Goal: Find specific page/section: Find specific page/section

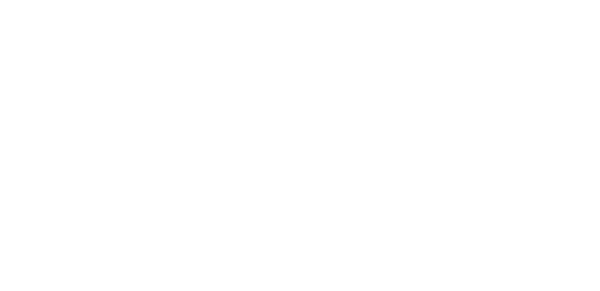
scroll to position [4, 0]
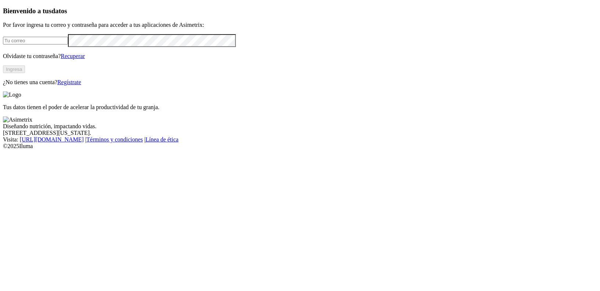
type input "daniel.villa@asimetrix.co"
click at [25, 73] on button "Ingresa" at bounding box center [14, 69] width 22 height 8
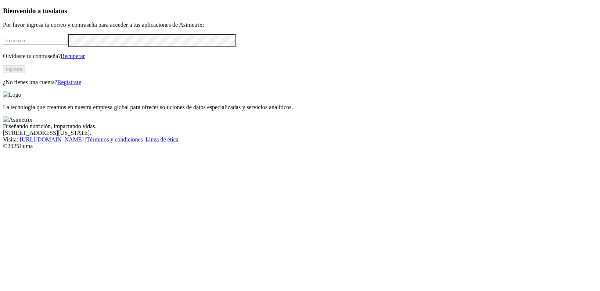
type input "[PERSON_NAME][EMAIL_ADDRESS][DOMAIN_NAME]"
click at [25, 73] on button "Ingresa" at bounding box center [14, 69] width 22 height 8
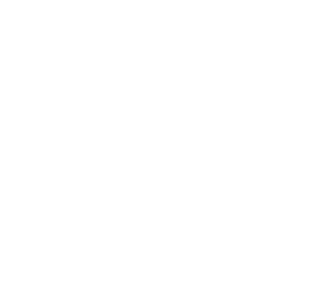
scroll to position [1307, 0]
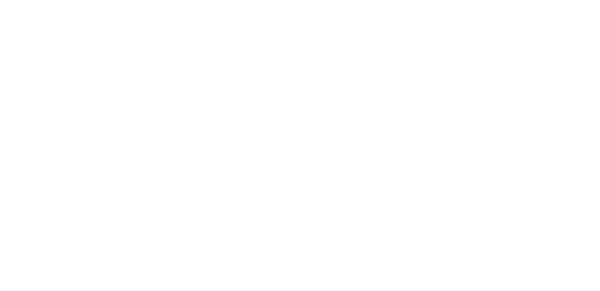
click at [487, 249] on div "PROVIMI-[PERSON_NAME]" at bounding box center [300, 255] width 594 height 12
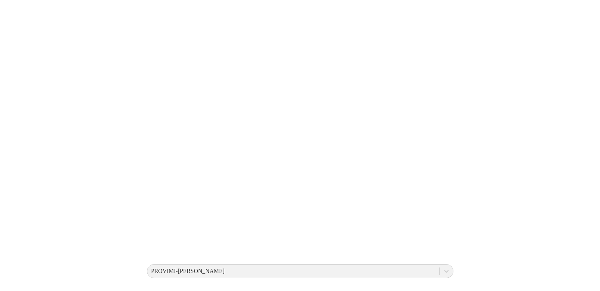
scroll to position [41, 0]
